Goal: Communication & Community: Answer question/provide support

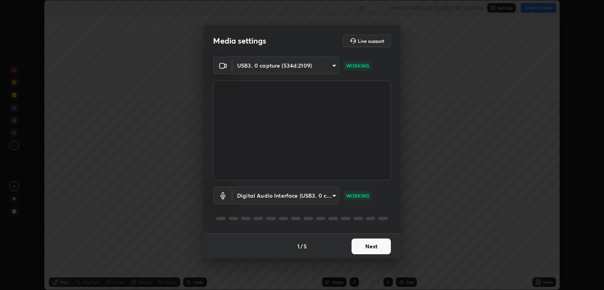
scroll to position [290, 604]
click at [333, 198] on body "Erase all Fuids Mechanics - 12 Recording WAS SCHEDULED TO START AT 12:30 PM Set…" at bounding box center [302, 145] width 604 height 290
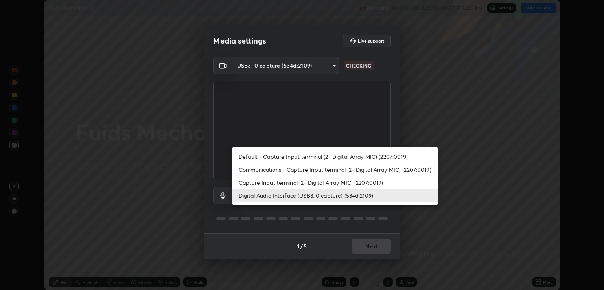
click at [313, 184] on li "Capture Input terminal (2- Digital Array MIC) (2207:0019)" at bounding box center [334, 182] width 205 height 13
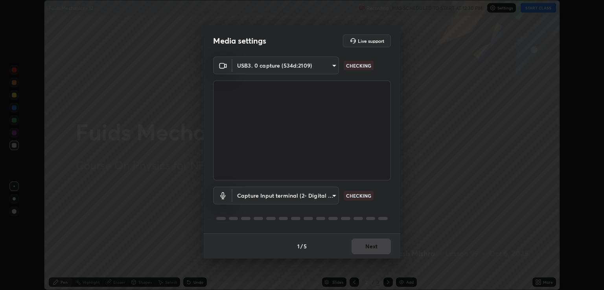
click at [309, 200] on body "Erase all Fuids Mechanics - 12 Recording WAS SCHEDULED TO START AT 12:30 PM Set…" at bounding box center [302, 145] width 604 height 290
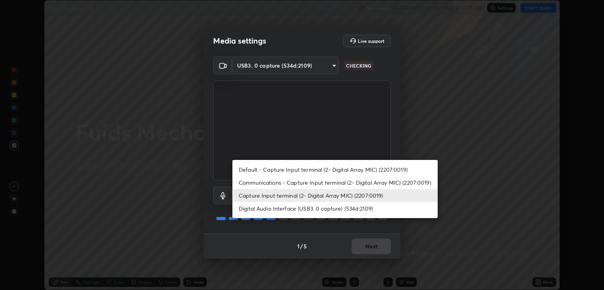
click at [308, 208] on li "Digital Audio Interface (USB3. 0 capture) (534d:2109)" at bounding box center [334, 208] width 205 height 13
type input "641fb1797ef8f9550b7f0158b383ff89036df526a4b0c4fe678c68e459c52791"
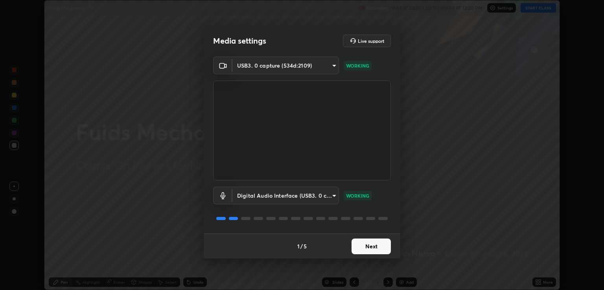
click at [373, 246] on button "Next" at bounding box center [370, 247] width 39 height 16
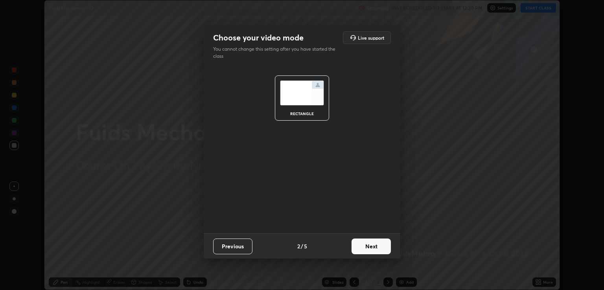
click at [376, 244] on button "Next" at bounding box center [370, 247] width 39 height 16
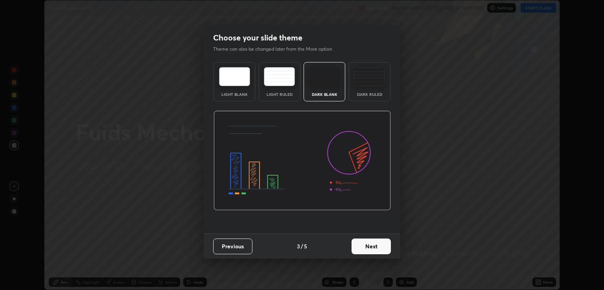
click at [363, 248] on button "Next" at bounding box center [370, 247] width 39 height 16
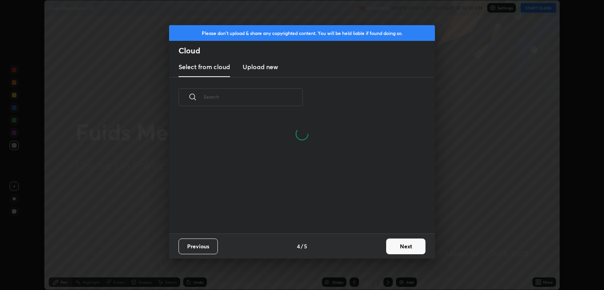
click at [397, 242] on button "Next" at bounding box center [405, 247] width 39 height 16
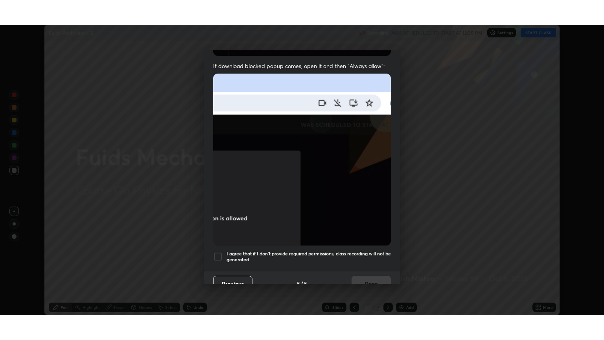
scroll to position [154, 0]
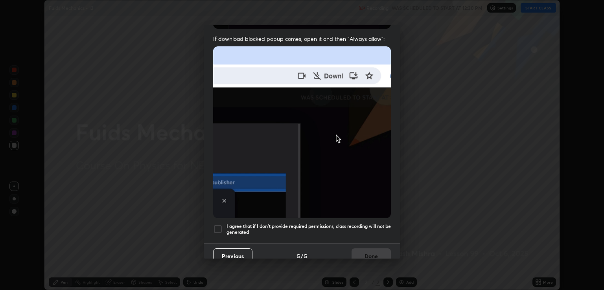
click at [315, 215] on div "Allow "Download multiple files" if prompted: If download blocked popup comes, o…" at bounding box center [302, 77] width 197 height 331
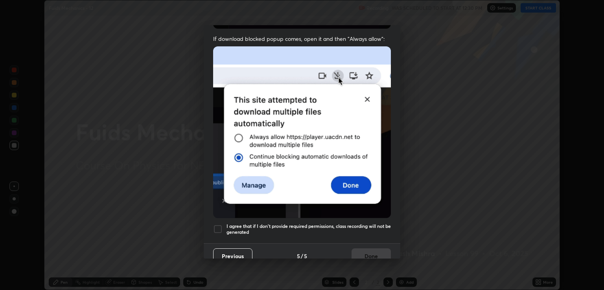
click at [329, 219] on div "Allow "Download multiple files" if prompted: If download blocked popup comes, o…" at bounding box center [302, 77] width 197 height 331
click at [333, 215] on div "Allow "Download multiple files" if prompted: If download blocked popup comes, o…" at bounding box center [302, 77] width 197 height 331
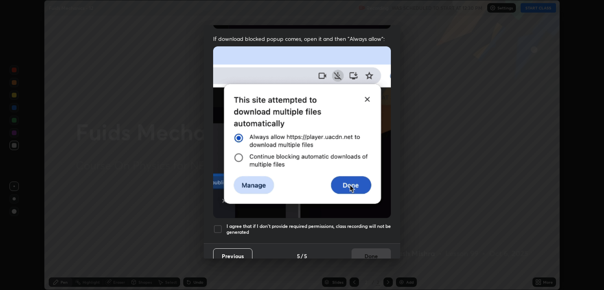
click at [330, 223] on h5 "I agree that if I don't provide required permissions, class recording will not …" at bounding box center [308, 229] width 164 height 12
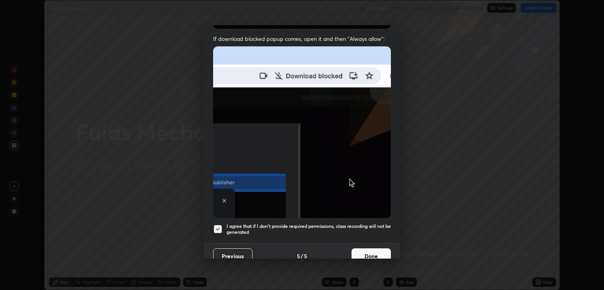
click at [357, 253] on button "Done" at bounding box center [370, 256] width 39 height 16
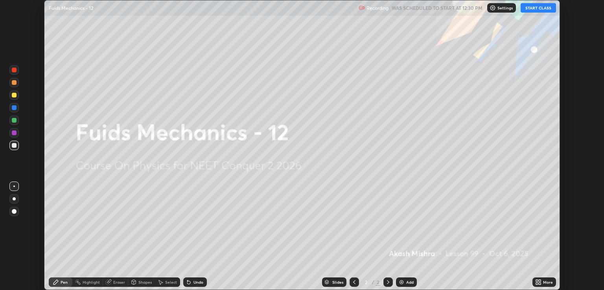
click at [539, 280] on icon at bounding box center [539, 281] width 2 height 2
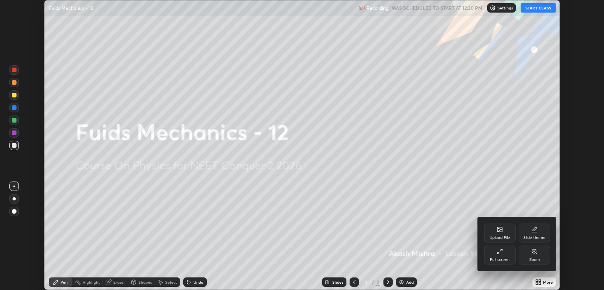
click at [498, 258] on div "Full screen" at bounding box center [500, 260] width 20 height 4
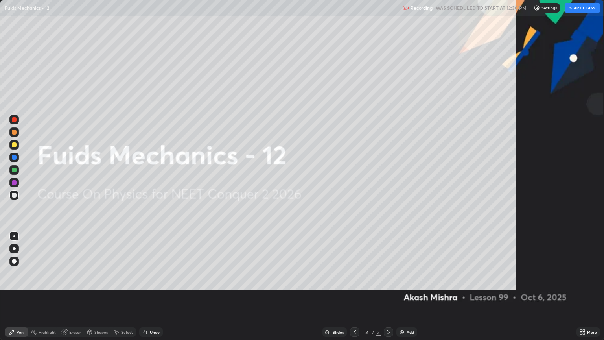
scroll to position [340, 604]
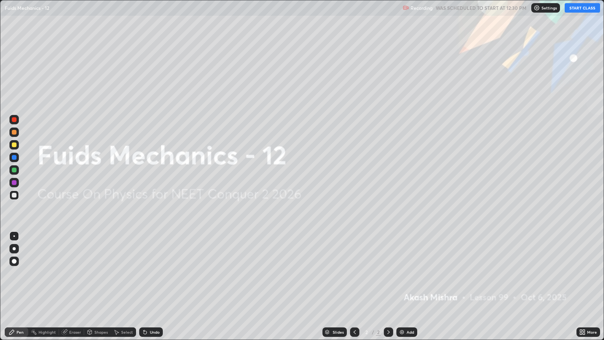
click at [574, 11] on button "START CLASS" at bounding box center [581, 7] width 35 height 9
click at [408, 290] on div "Add" at bounding box center [409, 332] width 7 height 4
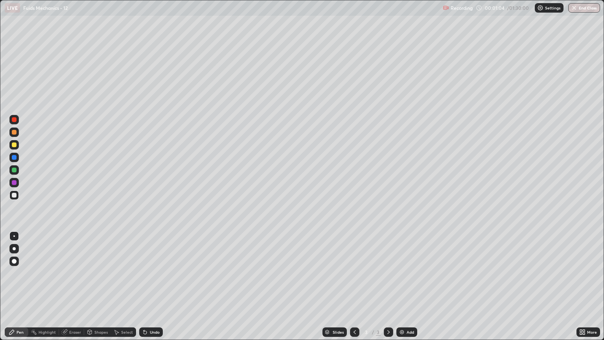
click at [15, 145] on div at bounding box center [14, 144] width 5 height 5
click at [152, 290] on div "Undo" at bounding box center [155, 332] width 10 height 4
click at [17, 246] on div at bounding box center [13, 248] width 9 height 9
click at [98, 290] on div "Shapes" at bounding box center [100, 332] width 13 height 4
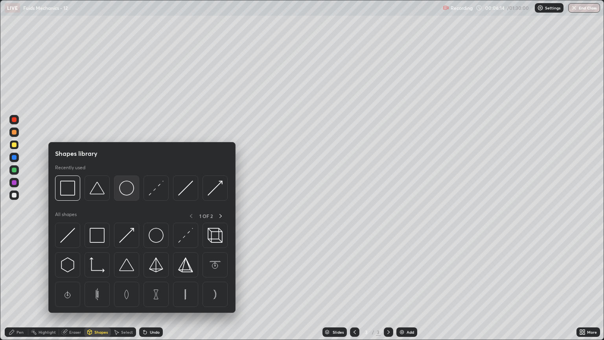
click at [123, 187] on img at bounding box center [126, 187] width 15 height 15
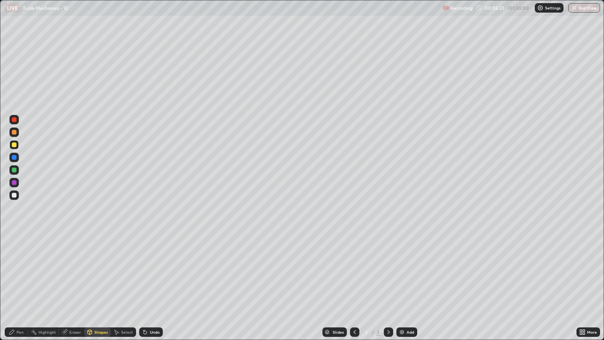
click at [123, 290] on div "Select" at bounding box center [127, 332] width 12 height 4
click at [24, 290] on div "Pen" at bounding box center [17, 331] width 24 height 9
click at [16, 195] on div at bounding box center [14, 195] width 5 height 5
click at [102, 290] on div "Shapes" at bounding box center [100, 332] width 13 height 4
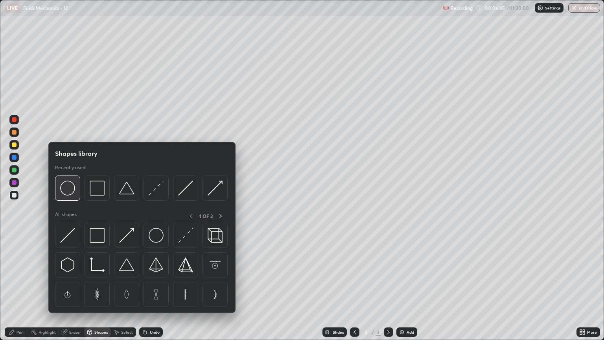
click at [72, 189] on img at bounding box center [67, 187] width 15 height 15
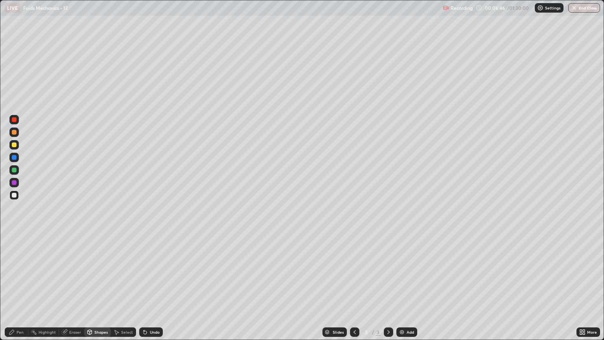
click at [15, 145] on div at bounding box center [14, 144] width 5 height 5
click at [24, 290] on div "Pen" at bounding box center [17, 331] width 24 height 9
click at [11, 198] on div at bounding box center [13, 194] width 9 height 9
click at [143, 290] on div "Undo" at bounding box center [151, 331] width 24 height 9
click at [142, 290] on div "Undo" at bounding box center [151, 331] width 24 height 9
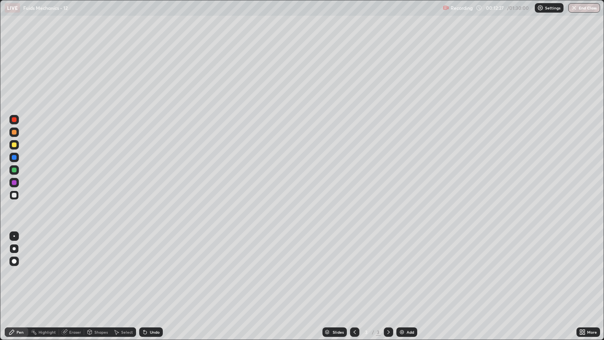
click at [150, 290] on div "Undo" at bounding box center [155, 332] width 10 height 4
click at [153, 290] on div "Undo" at bounding box center [155, 332] width 10 height 4
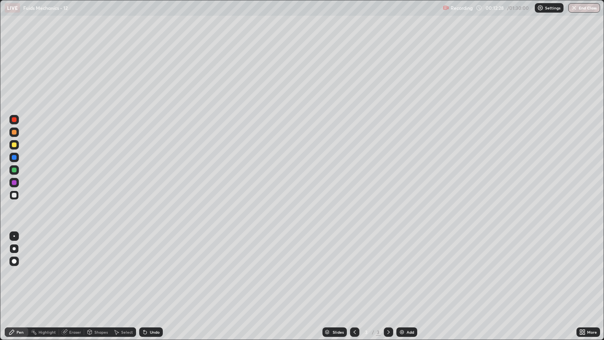
click at [151, 290] on div "Undo" at bounding box center [155, 332] width 10 height 4
click at [151, 290] on div "Undo" at bounding box center [151, 331] width 24 height 9
click at [407, 290] on div "Add" at bounding box center [409, 332] width 7 height 4
click at [15, 196] on div at bounding box center [14, 195] width 5 height 5
click at [15, 195] on div at bounding box center [14, 195] width 5 height 5
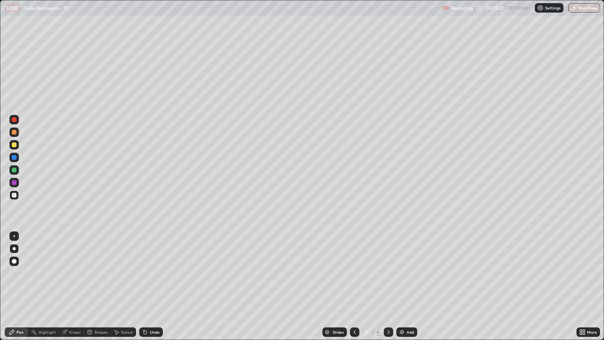
click at [154, 290] on div "Undo" at bounding box center [155, 332] width 10 height 4
click at [15, 145] on div at bounding box center [14, 144] width 5 height 5
click at [14, 134] on div at bounding box center [14, 132] width 5 height 5
click at [151, 290] on div "Undo" at bounding box center [155, 332] width 10 height 4
click at [148, 290] on div "Undo" at bounding box center [151, 331] width 24 height 9
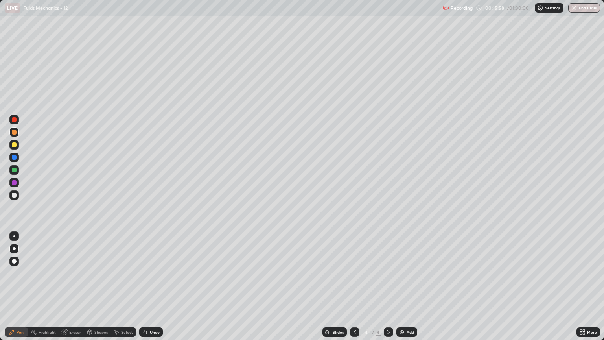
click at [16, 171] on div at bounding box center [14, 169] width 5 height 5
click at [13, 135] on div at bounding box center [13, 131] width 9 height 9
click at [14, 119] on div at bounding box center [14, 119] width 5 height 5
click at [16, 183] on div at bounding box center [14, 182] width 5 height 5
click at [157, 290] on div "Undo" at bounding box center [155, 332] width 10 height 4
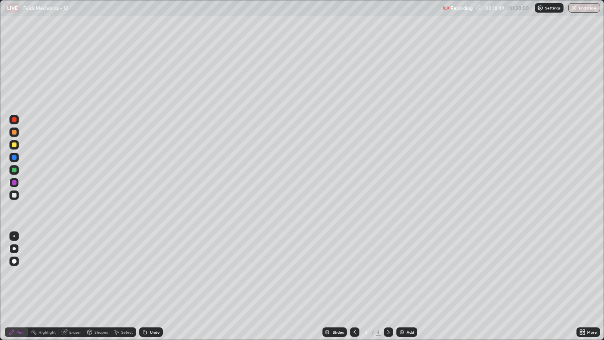
click at [15, 196] on div at bounding box center [14, 195] width 5 height 5
click at [18, 143] on div at bounding box center [13, 144] width 9 height 9
click at [14, 193] on div at bounding box center [14, 195] width 5 height 5
click at [15, 133] on div at bounding box center [14, 132] width 5 height 5
click at [16, 119] on div at bounding box center [14, 119] width 5 height 5
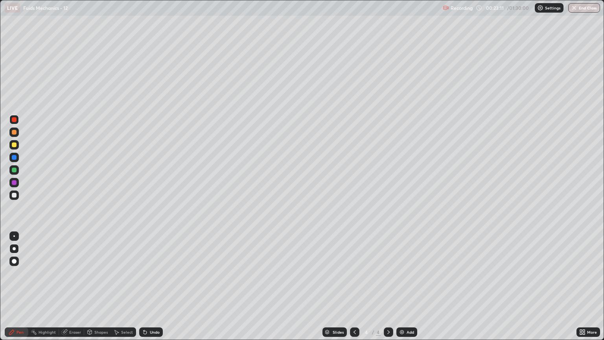
click at [19, 194] on div at bounding box center [14, 195] width 13 height 13
click at [402, 290] on img at bounding box center [402, 332] width 6 height 6
click at [17, 148] on div at bounding box center [13, 144] width 9 height 9
click at [16, 195] on div at bounding box center [14, 195] width 5 height 5
click at [14, 170] on div at bounding box center [14, 169] width 5 height 5
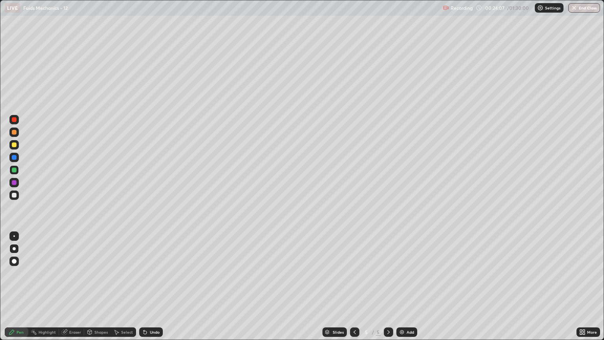
click at [14, 132] on div at bounding box center [14, 132] width 5 height 5
click at [14, 197] on div at bounding box center [14, 195] width 5 height 5
click at [15, 132] on div at bounding box center [14, 132] width 5 height 5
click at [15, 145] on div at bounding box center [14, 144] width 5 height 5
click at [143, 290] on icon at bounding box center [143, 330] width 1 height 1
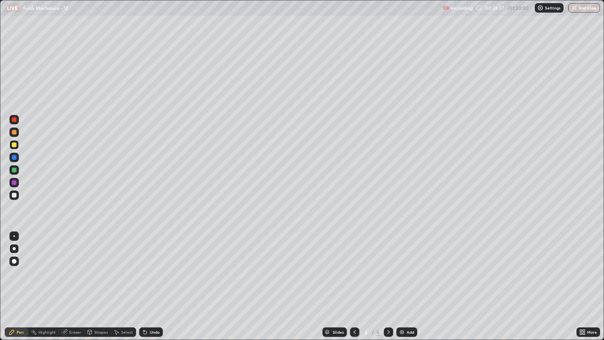
click at [143, 290] on icon at bounding box center [143, 330] width 1 height 1
click at [145, 290] on icon at bounding box center [145, 332] width 6 height 6
click at [14, 158] on div at bounding box center [14, 157] width 5 height 5
click at [15, 171] on div at bounding box center [14, 169] width 5 height 5
click at [14, 183] on div at bounding box center [14, 182] width 5 height 5
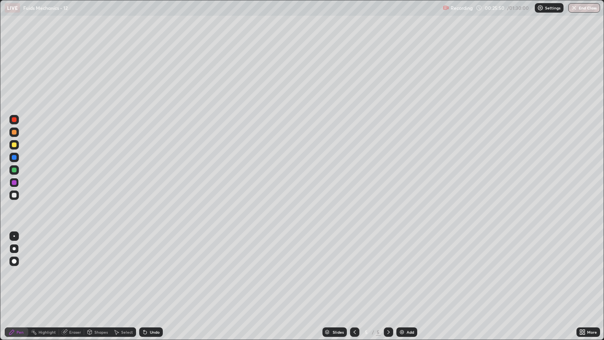
click at [152, 290] on div "Undo" at bounding box center [151, 331] width 24 height 9
click at [155, 290] on div "Undo" at bounding box center [151, 331] width 24 height 9
click at [156, 290] on div "Undo" at bounding box center [151, 331] width 24 height 9
click at [154, 290] on div "Undo" at bounding box center [151, 331] width 24 height 9
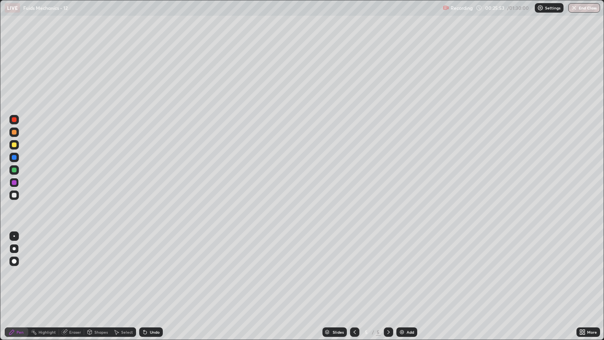
click at [152, 290] on div "Undo" at bounding box center [151, 331] width 24 height 9
click at [154, 290] on div "Undo" at bounding box center [151, 331] width 24 height 9
click at [155, 290] on div "Undo" at bounding box center [151, 331] width 24 height 9
click at [153, 290] on div "Undo" at bounding box center [151, 331] width 24 height 9
click at [150, 290] on div "Undo" at bounding box center [155, 332] width 10 height 4
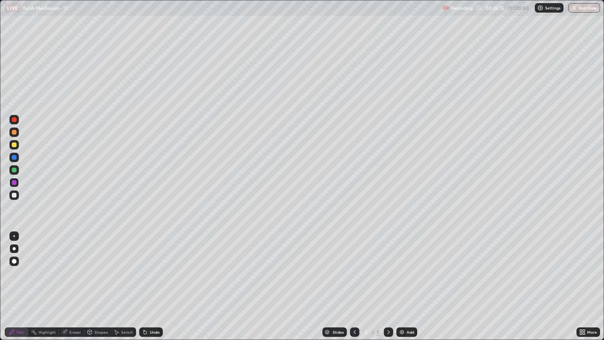
click at [15, 237] on div at bounding box center [13, 235] width 9 height 9
click at [15, 158] on div at bounding box center [14, 157] width 5 height 5
click at [14, 145] on div at bounding box center [14, 144] width 5 height 5
click at [15, 121] on div at bounding box center [14, 119] width 5 height 5
click at [149, 290] on div "Undo" at bounding box center [151, 331] width 24 height 9
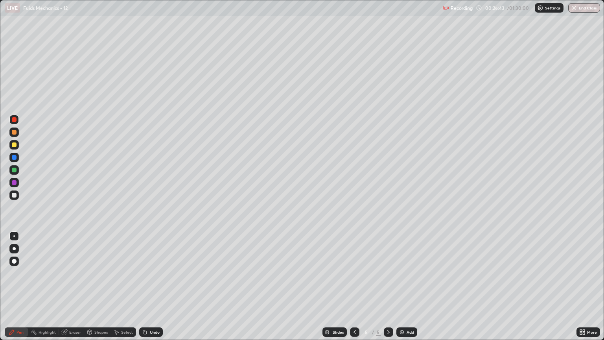
click at [149, 290] on div "Undo" at bounding box center [151, 331] width 24 height 9
click at [148, 290] on div "Undo" at bounding box center [151, 331] width 24 height 9
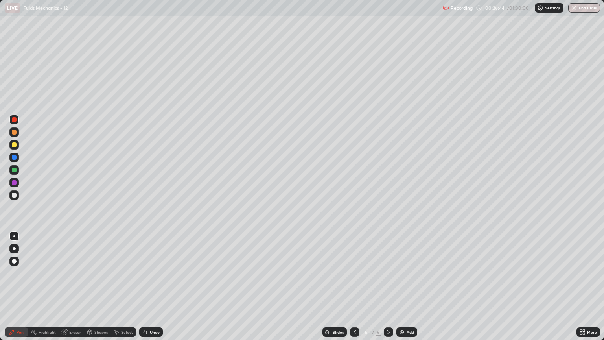
click at [148, 290] on div "Undo" at bounding box center [151, 331] width 24 height 9
click at [147, 290] on div "Undo" at bounding box center [151, 331] width 24 height 9
click at [148, 290] on div "Undo" at bounding box center [151, 331] width 24 height 9
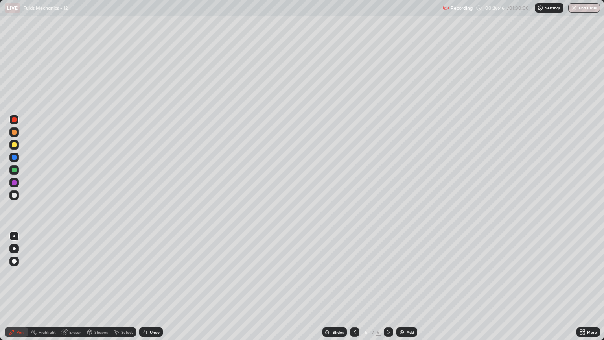
click at [147, 290] on div "Undo" at bounding box center [151, 331] width 24 height 9
click at [146, 290] on div "Undo" at bounding box center [151, 331] width 24 height 9
click at [146, 290] on icon at bounding box center [145, 332] width 6 height 6
click at [143, 290] on icon at bounding box center [143, 330] width 1 height 1
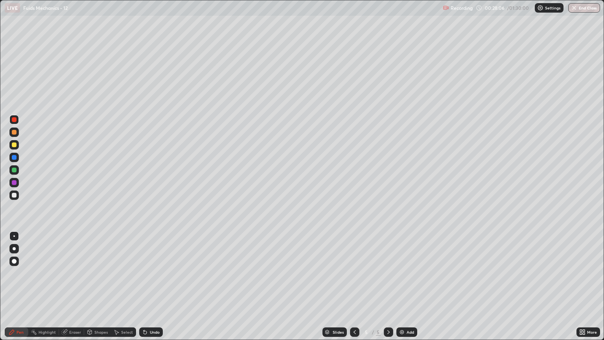
click at [143, 290] on icon at bounding box center [144, 332] width 3 height 3
click at [15, 145] on div at bounding box center [14, 144] width 5 height 5
click at [16, 233] on div at bounding box center [13, 235] width 9 height 9
click at [15, 250] on div at bounding box center [13, 248] width 9 height 9
click at [154, 290] on div "Undo" at bounding box center [155, 332] width 10 height 4
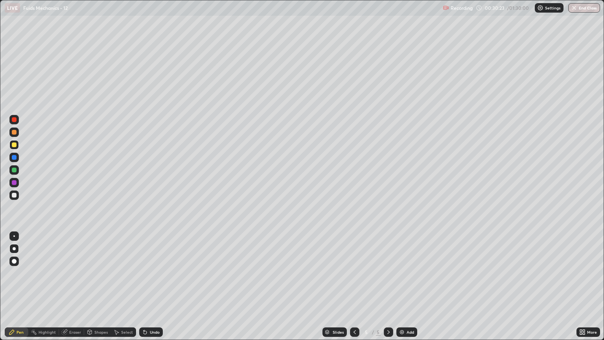
click at [14, 121] on div at bounding box center [14, 119] width 5 height 5
click at [15, 236] on div at bounding box center [13, 235] width 9 height 9
click at [74, 290] on div "Eraser" at bounding box center [75, 332] width 12 height 4
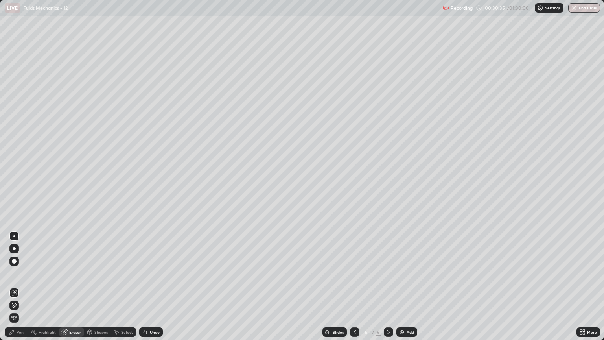
click at [22, 290] on div "Pen" at bounding box center [20, 332] width 7 height 4
click at [15, 134] on div at bounding box center [14, 132] width 5 height 5
click at [14, 197] on div at bounding box center [14, 195] width 5 height 5
click at [14, 134] on div at bounding box center [14, 132] width 5 height 5
click at [14, 170] on div at bounding box center [14, 169] width 5 height 5
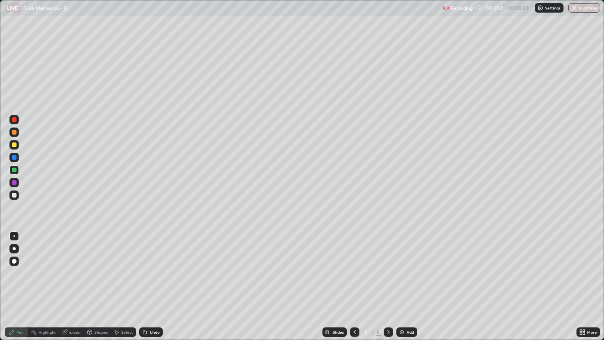
click at [13, 249] on div at bounding box center [14, 248] width 3 height 3
click at [148, 290] on div "Undo" at bounding box center [151, 331] width 24 height 9
click at [160, 290] on div "Undo" at bounding box center [151, 331] width 24 height 9
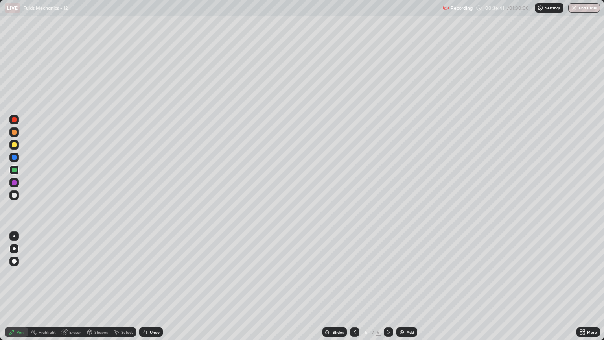
click at [407, 290] on div "Add" at bounding box center [409, 332] width 7 height 4
click at [15, 195] on div at bounding box center [14, 195] width 5 height 5
click at [13, 197] on div at bounding box center [14, 195] width 5 height 5
click at [18, 196] on div at bounding box center [13, 194] width 9 height 9
click at [16, 144] on div at bounding box center [14, 144] width 5 height 5
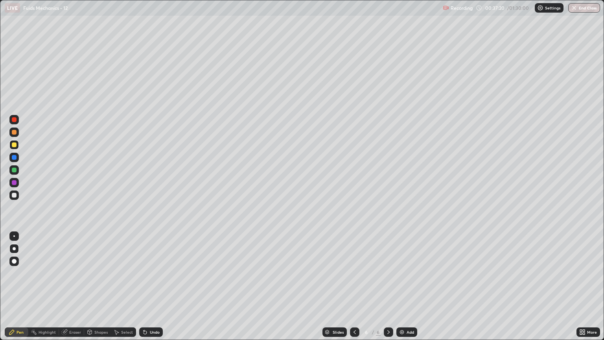
click at [15, 121] on div at bounding box center [14, 119] width 5 height 5
click at [15, 237] on div at bounding box center [13, 235] width 9 height 9
click at [15, 169] on div at bounding box center [14, 169] width 5 height 5
click at [150, 290] on div "Undo" at bounding box center [155, 332] width 10 height 4
click at [16, 158] on div at bounding box center [14, 157] width 5 height 5
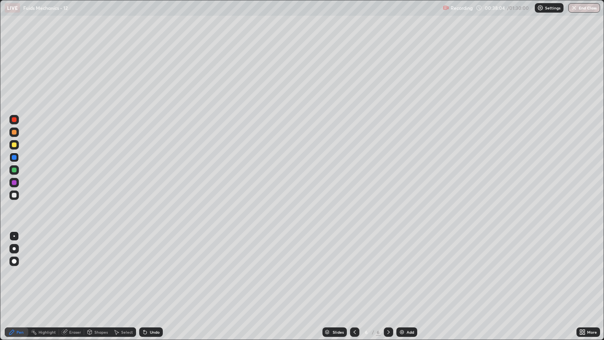
click at [15, 144] on div at bounding box center [14, 144] width 5 height 5
click at [15, 121] on div at bounding box center [14, 119] width 5 height 5
click at [15, 185] on div at bounding box center [13, 182] width 9 height 9
click at [15, 133] on div at bounding box center [14, 132] width 5 height 5
click at [17, 184] on div at bounding box center [13, 182] width 9 height 9
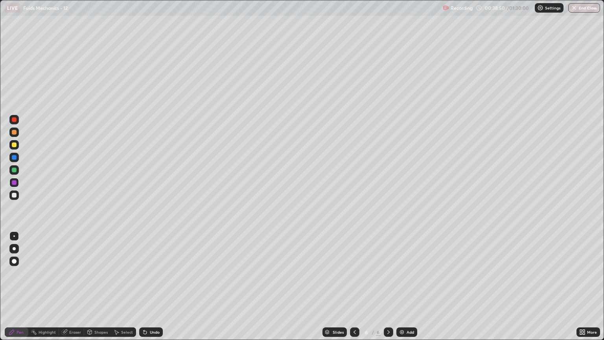
click at [13, 249] on div at bounding box center [14, 248] width 3 height 3
click at [13, 196] on div at bounding box center [14, 195] width 5 height 5
click at [152, 290] on div "Undo" at bounding box center [155, 332] width 10 height 4
click at [155, 290] on div "Undo" at bounding box center [155, 332] width 10 height 4
click at [156, 290] on div "Undo" at bounding box center [155, 332] width 10 height 4
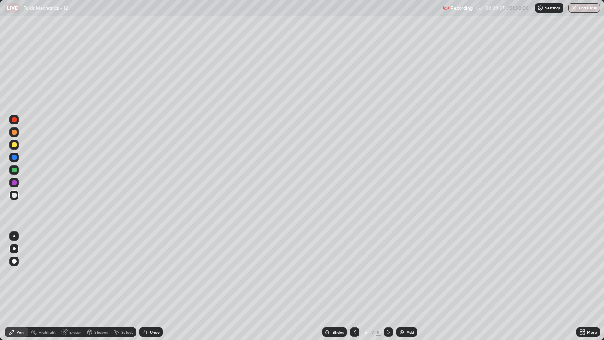
click at [152, 290] on div "Undo" at bounding box center [155, 332] width 10 height 4
click at [15, 143] on div at bounding box center [14, 144] width 5 height 5
click at [18, 195] on div at bounding box center [13, 194] width 9 height 9
click at [16, 170] on div at bounding box center [14, 169] width 5 height 5
click at [16, 147] on div at bounding box center [14, 144] width 5 height 5
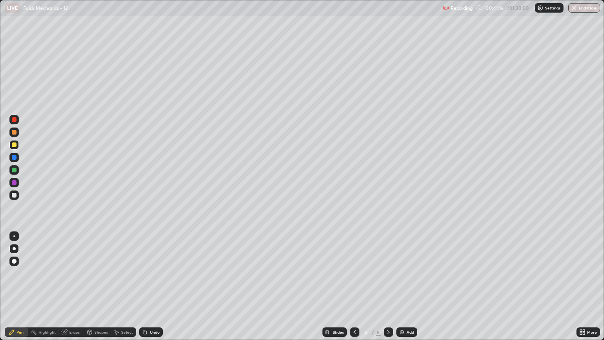
click at [11, 169] on div at bounding box center [13, 169] width 9 height 9
click at [18, 183] on div at bounding box center [13, 182] width 9 height 9
click at [15, 121] on div at bounding box center [14, 119] width 5 height 5
click at [158, 290] on div "Undo" at bounding box center [155, 332] width 10 height 4
click at [72, 290] on div "Eraser" at bounding box center [75, 332] width 12 height 4
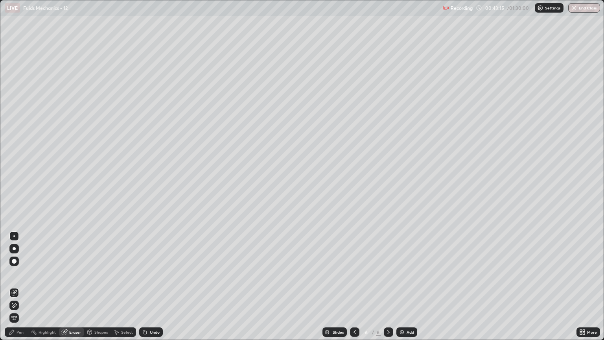
click at [19, 290] on div "Pen" at bounding box center [20, 332] width 7 height 4
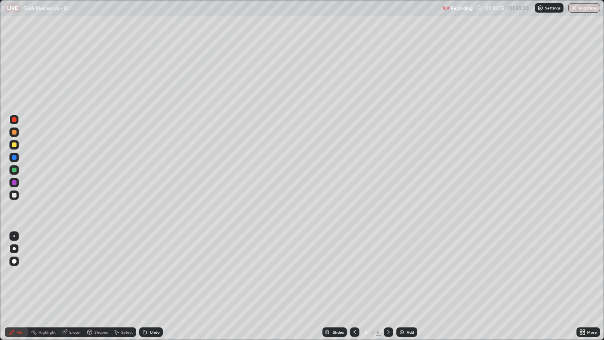
click at [16, 195] on div at bounding box center [14, 195] width 5 height 5
click at [354, 290] on icon at bounding box center [354, 332] width 6 height 6
click at [388, 290] on icon at bounding box center [388, 332] width 6 height 6
click at [410, 290] on div "Add" at bounding box center [409, 332] width 7 height 4
click at [16, 196] on div at bounding box center [14, 195] width 5 height 5
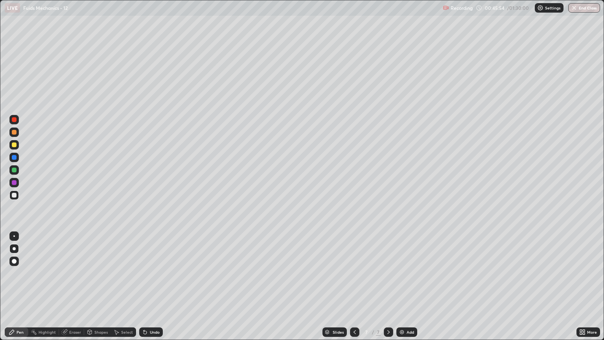
click at [13, 197] on div at bounding box center [14, 195] width 5 height 5
click at [151, 290] on div "Undo" at bounding box center [155, 332] width 10 height 4
click at [351, 290] on icon at bounding box center [354, 332] width 6 height 6
click at [354, 290] on icon at bounding box center [354, 332] width 6 height 6
click at [150, 290] on div "Undo" at bounding box center [155, 332] width 10 height 4
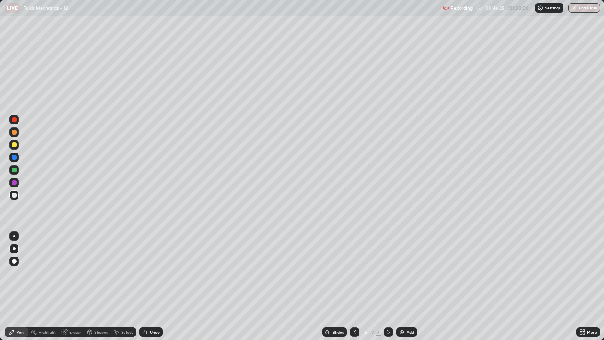
click at [149, 290] on div "Undo" at bounding box center [151, 331] width 24 height 9
click at [150, 290] on div "Undo" at bounding box center [155, 332] width 10 height 4
click at [150, 290] on div "Undo" at bounding box center [151, 331] width 24 height 9
click at [150, 290] on div "Undo" at bounding box center [155, 332] width 10 height 4
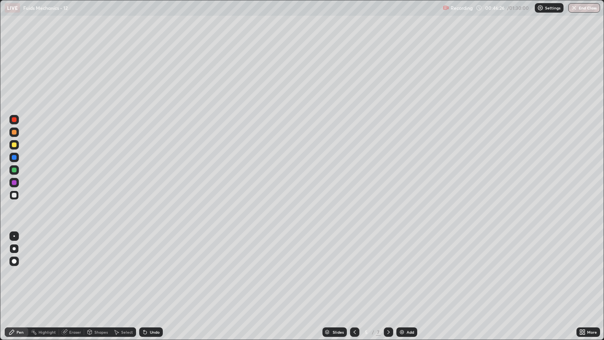
click at [152, 290] on div "Undo" at bounding box center [155, 332] width 10 height 4
click at [154, 290] on div "Undo" at bounding box center [155, 332] width 10 height 4
click at [159, 290] on div "Undo" at bounding box center [151, 331] width 24 height 9
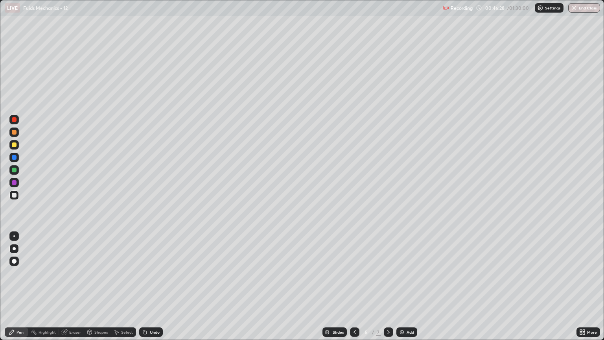
click at [160, 290] on div "Undo" at bounding box center [151, 331] width 24 height 9
click at [389, 290] on icon at bounding box center [388, 332] width 6 height 6
click at [391, 290] on div at bounding box center [388, 331] width 9 height 9
click at [15, 146] on div at bounding box center [14, 144] width 5 height 5
click at [14, 119] on div at bounding box center [14, 119] width 5 height 5
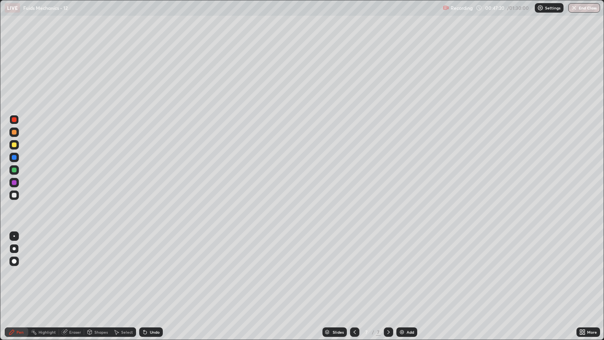
click at [14, 132] on div at bounding box center [14, 132] width 5 height 5
click at [354, 290] on icon at bounding box center [354, 332] width 6 height 6
click at [387, 290] on icon at bounding box center [388, 332] width 6 height 6
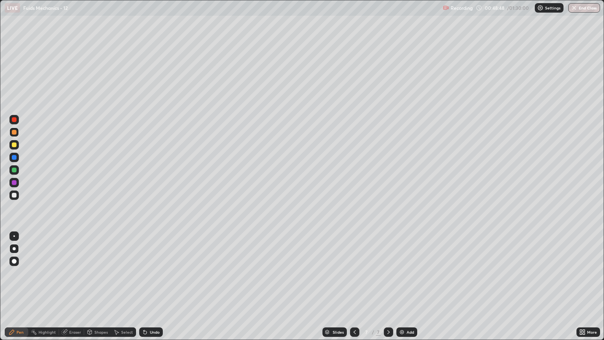
click at [14, 195] on div at bounding box center [14, 195] width 5 height 5
click at [155, 290] on div "Undo" at bounding box center [151, 331] width 24 height 9
click at [358, 290] on div at bounding box center [354, 331] width 9 height 9
click at [353, 290] on icon at bounding box center [354, 332] width 2 height 4
click at [151, 290] on div "Undo" at bounding box center [155, 332] width 10 height 4
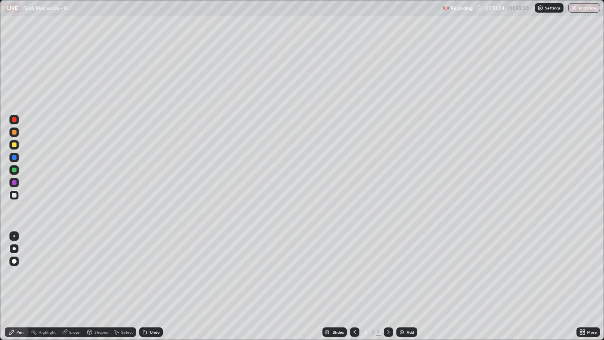
click at [150, 290] on div "Undo" at bounding box center [155, 332] width 10 height 4
click at [152, 290] on div "Undo" at bounding box center [151, 331] width 24 height 9
click at [387, 290] on div at bounding box center [388, 332] width 9 height 16
click at [387, 290] on icon at bounding box center [388, 332] width 6 height 6
click at [388, 290] on icon at bounding box center [388, 332] width 6 height 6
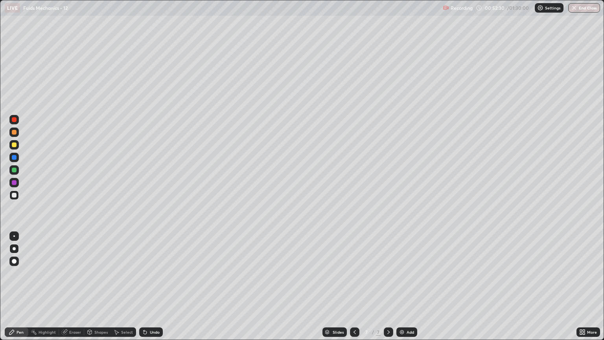
click at [405, 290] on div "Add" at bounding box center [406, 331] width 21 height 9
click at [18, 194] on div at bounding box center [13, 194] width 9 height 9
click at [150, 290] on div "Undo" at bounding box center [155, 332] width 10 height 4
click at [104, 290] on div "Shapes" at bounding box center [100, 332] width 13 height 4
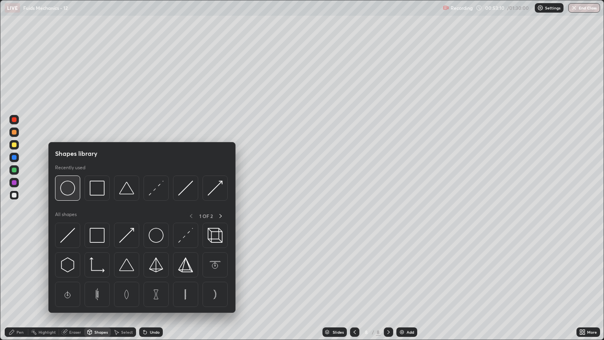
click at [72, 189] on img at bounding box center [67, 187] width 15 height 15
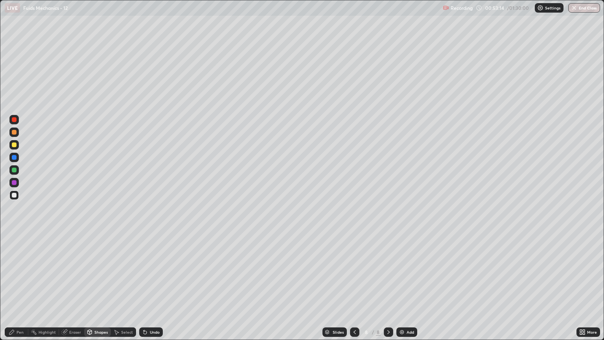
click at [24, 290] on div "Pen" at bounding box center [17, 331] width 24 height 9
click at [14, 145] on div at bounding box center [14, 144] width 5 height 5
click at [16, 170] on div at bounding box center [14, 169] width 5 height 5
click at [155, 290] on div "Undo" at bounding box center [151, 331] width 24 height 9
click at [18, 194] on div at bounding box center [13, 194] width 9 height 9
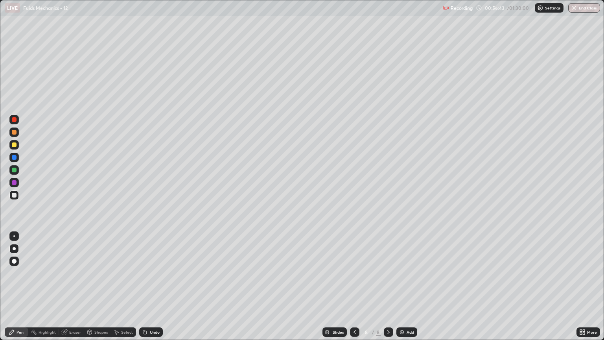
click at [156, 290] on div "Undo" at bounding box center [155, 332] width 10 height 4
click at [13, 133] on div at bounding box center [14, 132] width 5 height 5
click at [18, 233] on div at bounding box center [13, 235] width 9 height 9
click at [17, 196] on div at bounding box center [13, 194] width 9 height 9
click at [14, 248] on div at bounding box center [14, 248] width 3 height 3
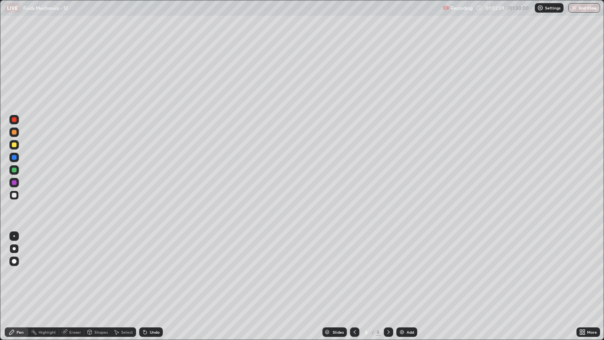
click at [408, 290] on div "Add" at bounding box center [409, 332] width 7 height 4
click at [18, 196] on div at bounding box center [13, 194] width 9 height 9
click at [14, 171] on div at bounding box center [14, 169] width 5 height 5
click at [95, 290] on div "Shapes" at bounding box center [100, 332] width 13 height 4
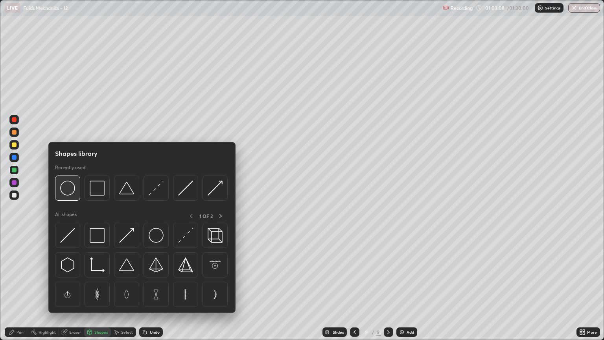
click at [73, 191] on img at bounding box center [67, 187] width 15 height 15
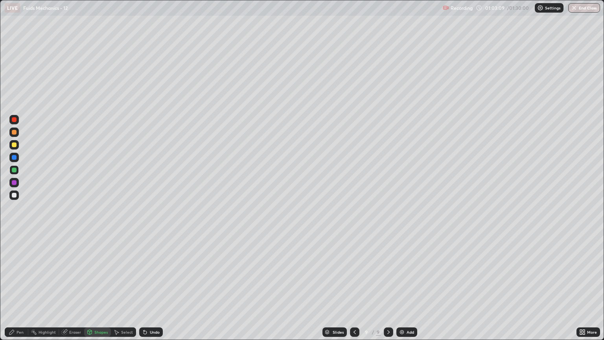
click at [15, 196] on div at bounding box center [14, 195] width 5 height 5
click at [23, 290] on div "Pen" at bounding box center [20, 332] width 7 height 4
click at [13, 145] on div at bounding box center [14, 144] width 5 height 5
click at [14, 290] on icon at bounding box center [12, 332] width 6 height 6
click at [11, 198] on div at bounding box center [13, 194] width 9 height 9
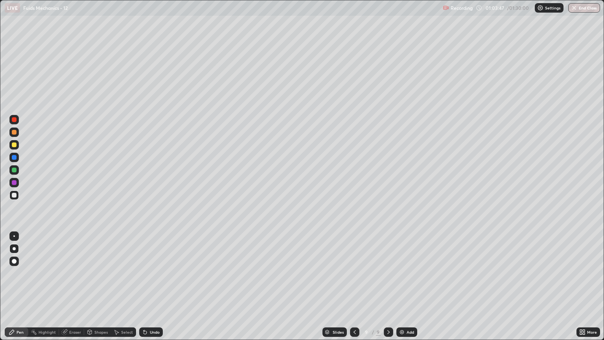
click at [156, 290] on div "Undo" at bounding box center [155, 332] width 10 height 4
click at [153, 290] on div "Undo" at bounding box center [155, 332] width 10 height 4
click at [155, 290] on div "Undo" at bounding box center [155, 332] width 10 height 4
click at [159, 290] on div "Undo" at bounding box center [151, 331] width 24 height 9
click at [14, 169] on div at bounding box center [14, 169] width 5 height 5
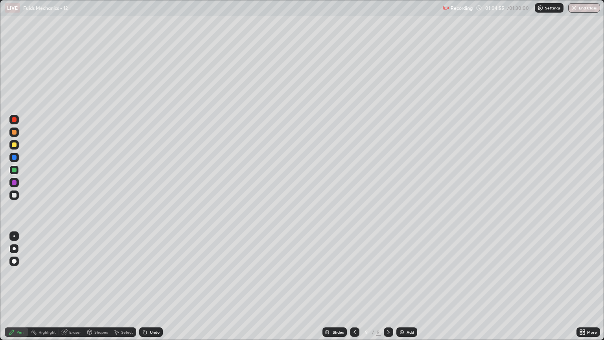
click at [14, 183] on div at bounding box center [14, 182] width 5 height 5
click at [15, 145] on div at bounding box center [14, 144] width 5 height 5
click at [152, 290] on div "Undo" at bounding box center [155, 332] width 10 height 4
click at [411, 290] on div "Add" at bounding box center [409, 332] width 7 height 4
click at [17, 198] on div at bounding box center [13, 194] width 9 height 9
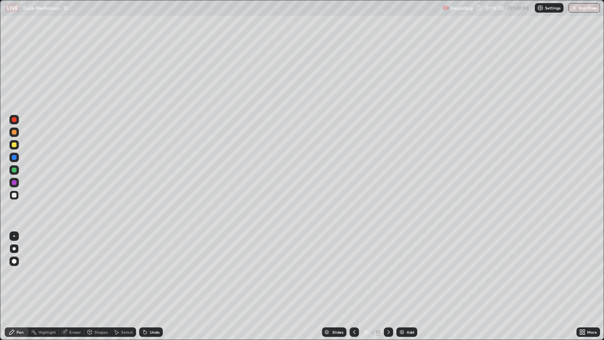
click at [15, 143] on div at bounding box center [14, 144] width 5 height 5
click at [354, 290] on icon at bounding box center [354, 332] width 6 height 6
click at [386, 290] on icon at bounding box center [388, 332] width 6 height 6
click at [338, 290] on div "Slides" at bounding box center [337, 332] width 11 height 4
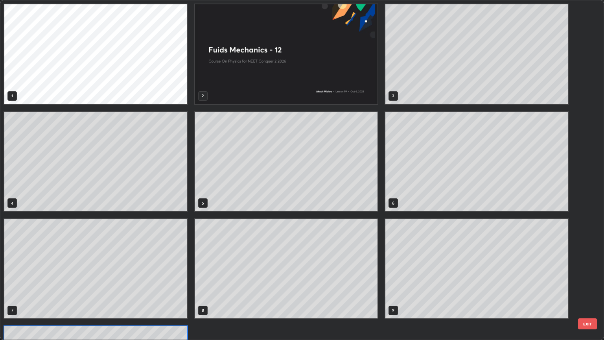
scroll to position [336, 599]
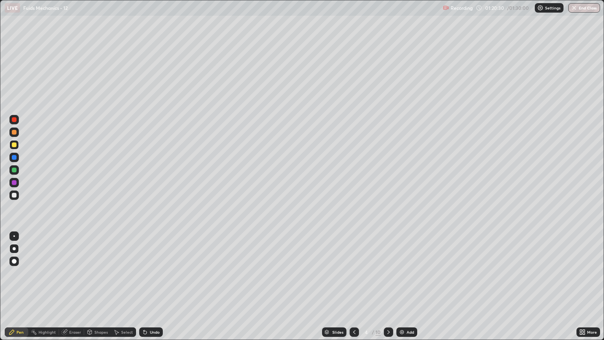
click at [388, 290] on icon at bounding box center [388, 332] width 6 height 6
click at [390, 290] on icon at bounding box center [388, 332] width 6 height 6
click at [388, 290] on icon at bounding box center [388, 332] width 6 height 6
click at [390, 290] on div at bounding box center [388, 331] width 9 height 9
click at [402, 290] on img at bounding box center [402, 332] width 6 height 6
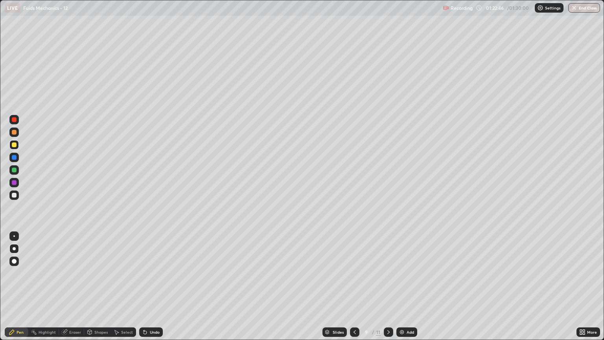
click at [357, 290] on div at bounding box center [354, 331] width 9 height 9
click at [391, 290] on div at bounding box center [388, 331] width 9 height 9
click at [387, 290] on icon at bounding box center [388, 332] width 6 height 6
click at [402, 290] on img at bounding box center [402, 332] width 6 height 6
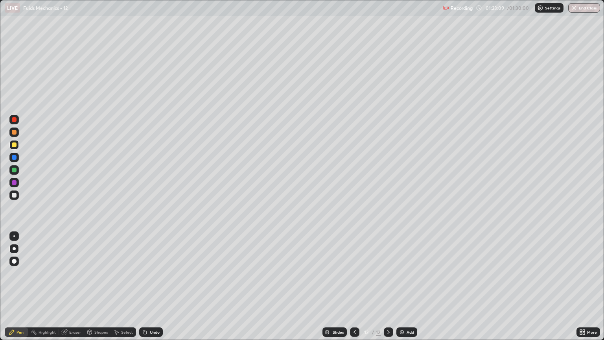
click at [17, 193] on div at bounding box center [13, 194] width 9 height 9
click at [576, 6] on img "button" at bounding box center [574, 8] width 6 height 6
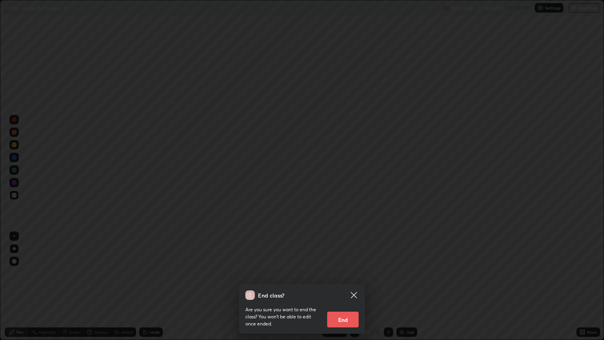
click at [336, 290] on button "End" at bounding box center [342, 319] width 31 height 16
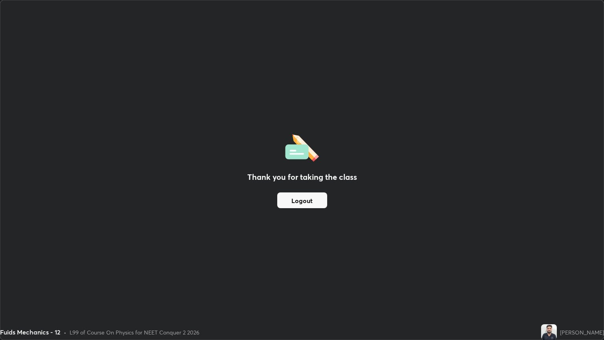
click at [305, 200] on button "Logout" at bounding box center [302, 200] width 50 height 16
